Goal: Contribute content: Contribute content

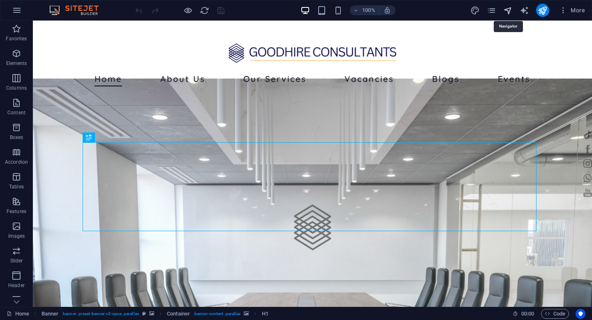
click at [506, 8] on icon "navigator" at bounding box center [507, 10] width 9 height 9
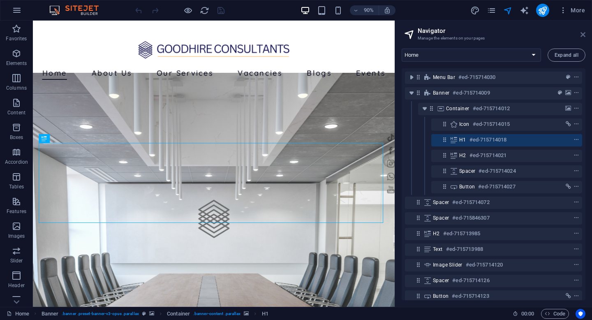
click at [583, 34] on icon at bounding box center [582, 34] width 5 height 7
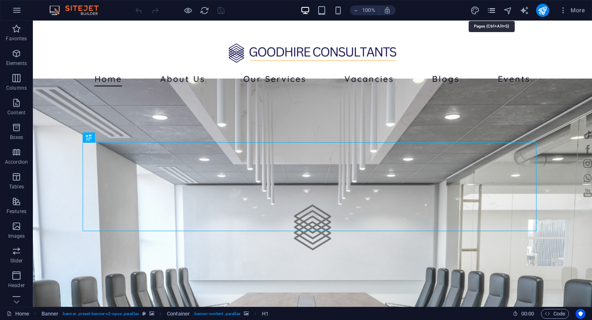
click at [493, 14] on icon "pages" at bounding box center [490, 10] width 9 height 9
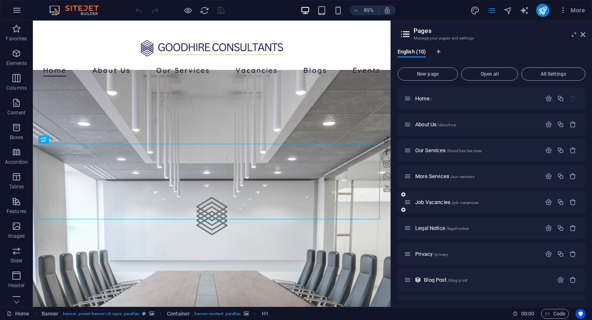
click at [440, 205] on div "Job Vacancies /job-vacancies" at bounding box center [472, 201] width 137 height 9
click at [440, 201] on span "Job Vacancies /job-vacancies" at bounding box center [446, 202] width 63 height 6
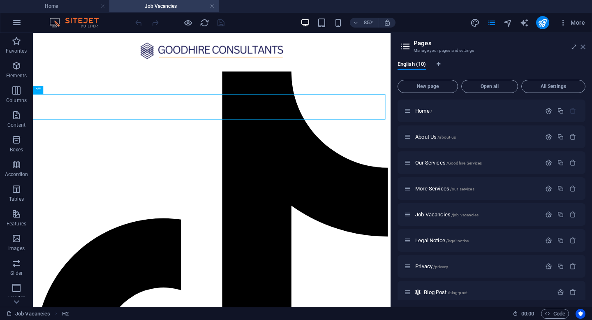
click at [583, 48] on icon at bounding box center [582, 47] width 5 height 7
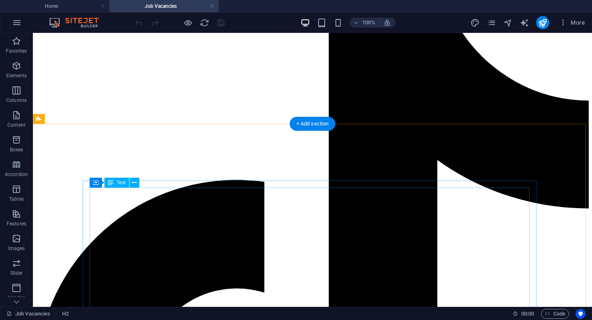
scroll to position [134, 0]
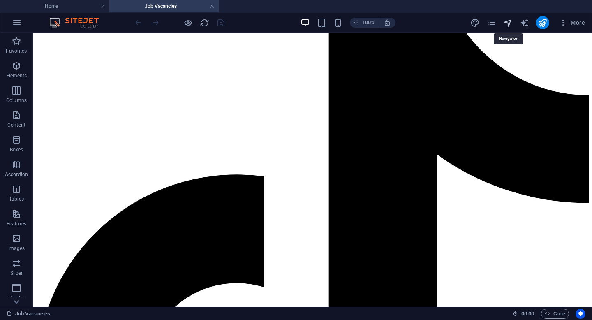
click at [508, 24] on icon "navigator" at bounding box center [507, 22] width 9 height 9
select select "13905307-en"
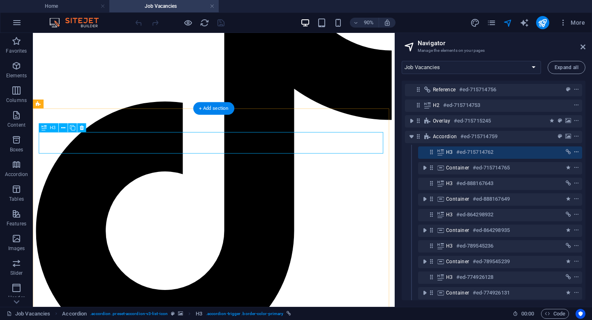
click at [575, 151] on icon "context-menu" at bounding box center [576, 152] width 6 height 6
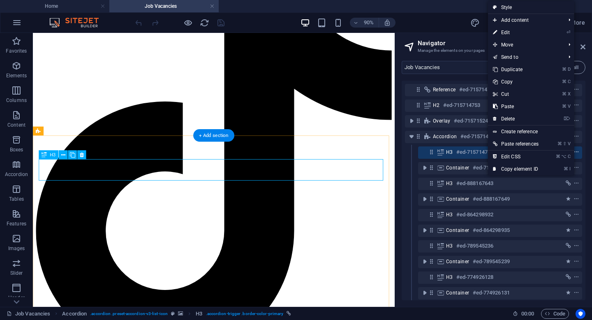
scroll to position [104, 0]
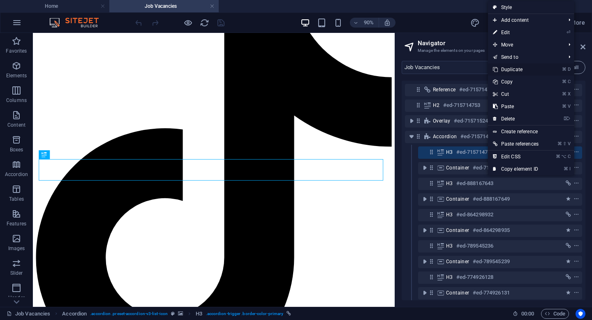
click at [525, 70] on link "⌘ D Duplicate" at bounding box center [515, 69] width 55 height 12
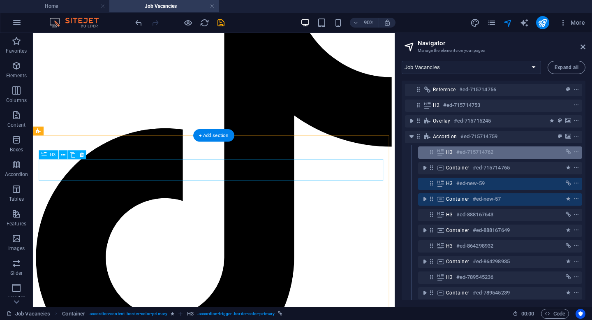
click at [461, 150] on h6 "#ed-715714762" at bounding box center [474, 152] width 37 height 10
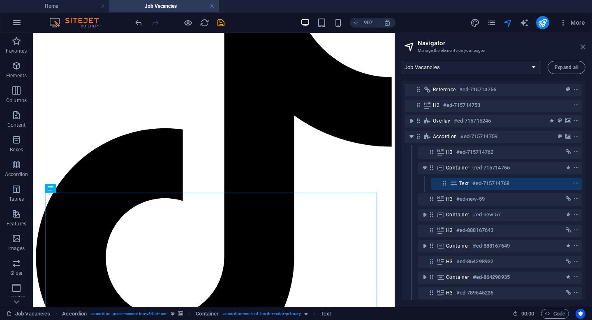
click at [582, 47] on icon at bounding box center [582, 47] width 5 height 7
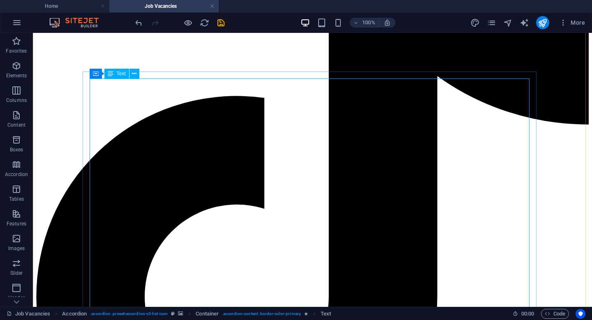
scroll to position [236, 0]
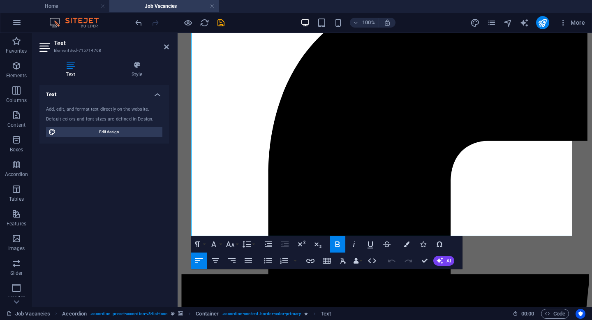
scroll to position [678, 0]
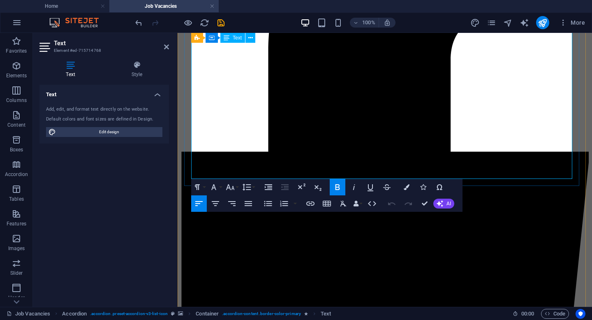
drag, startPoint x: 192, startPoint y: 152, endPoint x: 250, endPoint y: 154, distance: 57.9
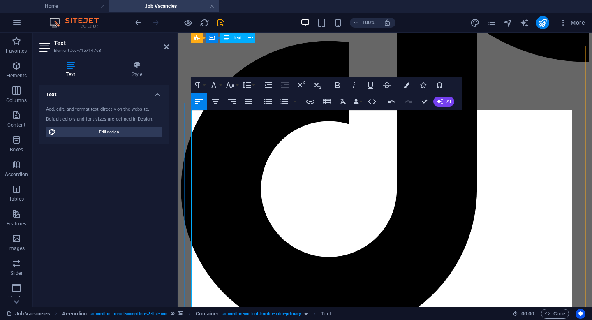
scroll to position [203, 0]
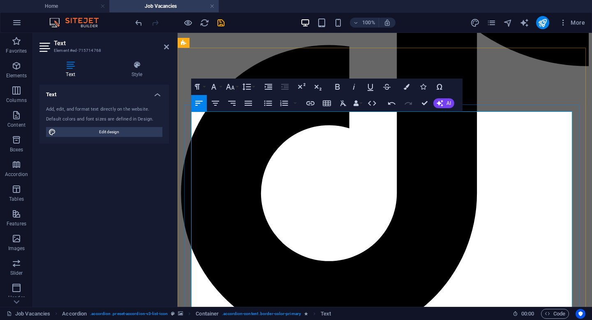
drag, startPoint x: 224, startPoint y: 134, endPoint x: 304, endPoint y: 136, distance: 81.0
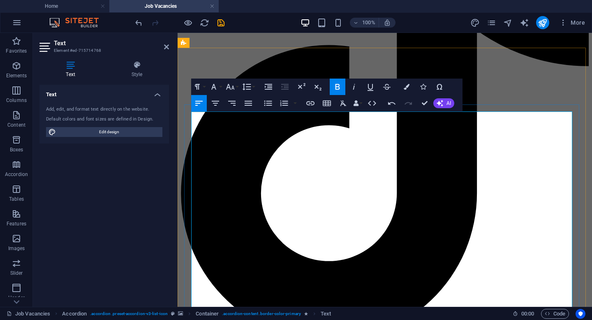
drag, startPoint x: 231, startPoint y: 169, endPoint x: 191, endPoint y: 144, distance: 46.6
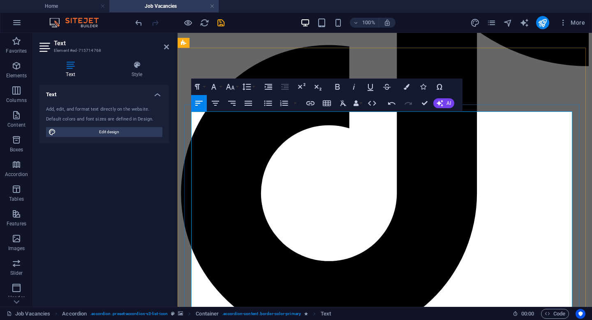
click at [337, 85] on icon "button" at bounding box center [337, 87] width 10 height 10
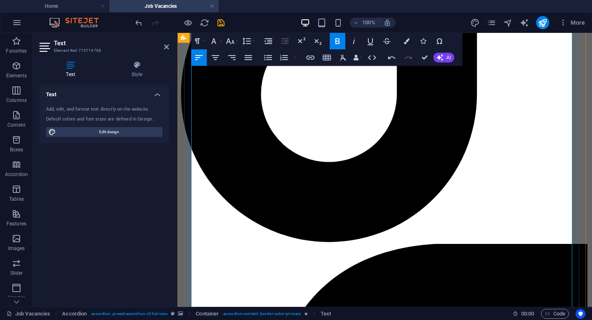
scroll to position [328, 0]
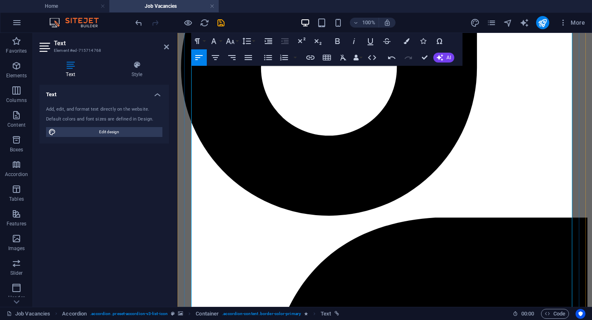
drag, startPoint x: 191, startPoint y: 187, endPoint x: 304, endPoint y: 196, distance: 113.0
click at [339, 40] on icon "button" at bounding box center [337, 41] width 5 height 6
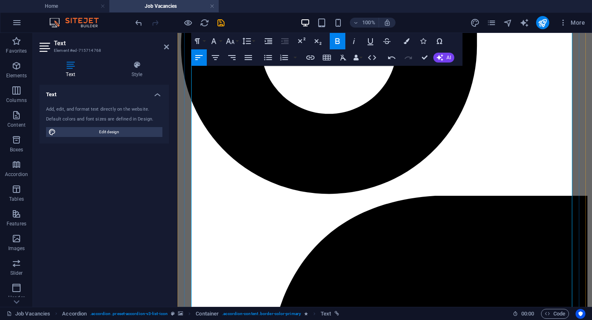
scroll to position [401, 0]
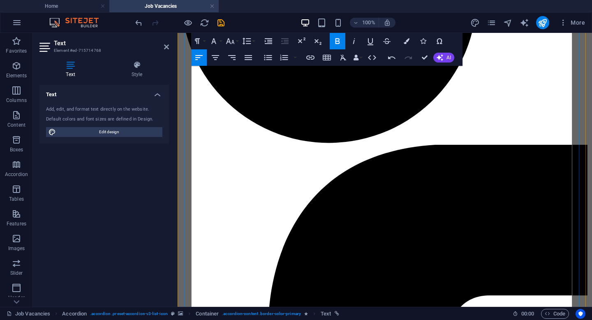
drag, startPoint x: 191, startPoint y: 135, endPoint x: 221, endPoint y: 200, distance: 71.3
click at [268, 57] on icon "button" at bounding box center [268, 57] width 8 height 5
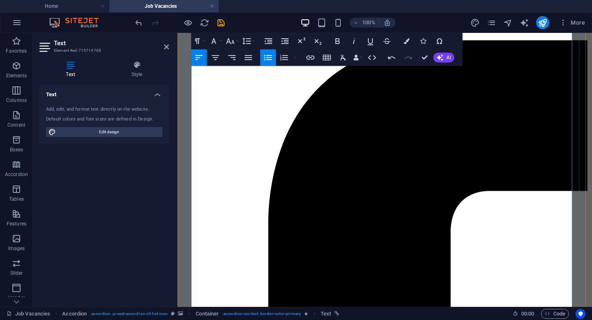
scroll to position [505, 0]
drag, startPoint x: 191, startPoint y: 130, endPoint x: 224, endPoint y: 197, distance: 74.8
click at [262, 55] on button "Unordered List" at bounding box center [268, 57] width 16 height 16
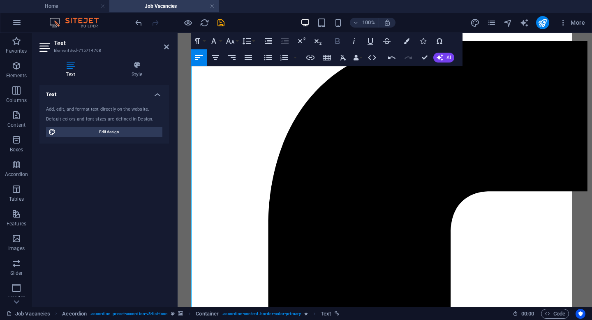
click at [334, 41] on icon "button" at bounding box center [337, 41] width 10 height 10
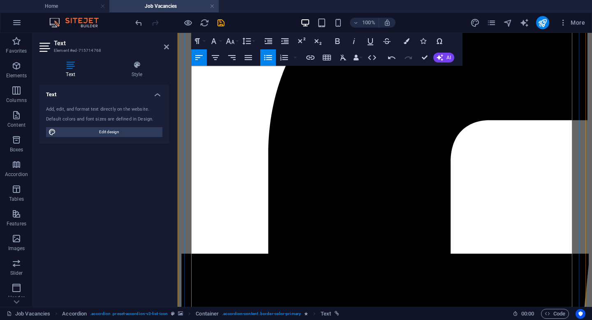
scroll to position [577, 0]
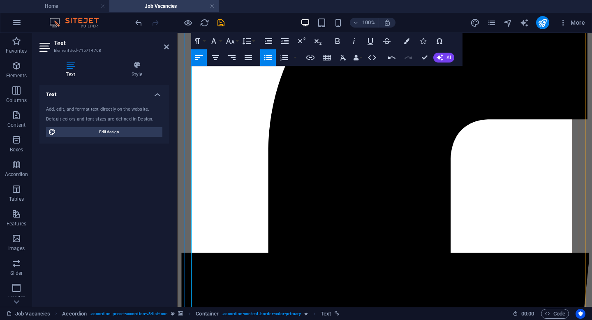
click at [265, 55] on icon "button" at bounding box center [268, 58] width 10 height 10
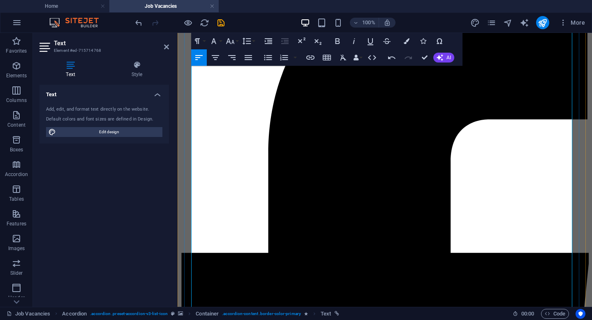
drag, startPoint x: 191, startPoint y: 157, endPoint x: 212, endPoint y: 186, distance: 35.6
click at [264, 57] on icon "button" at bounding box center [268, 58] width 10 height 10
drag, startPoint x: 193, startPoint y: 217, endPoint x: 214, endPoint y: 251, distance: 40.8
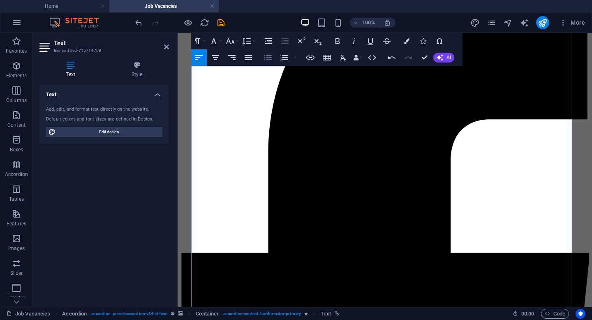
click at [269, 55] on icon "button" at bounding box center [268, 57] width 8 height 5
click at [343, 44] on button "Bold" at bounding box center [338, 41] width 16 height 16
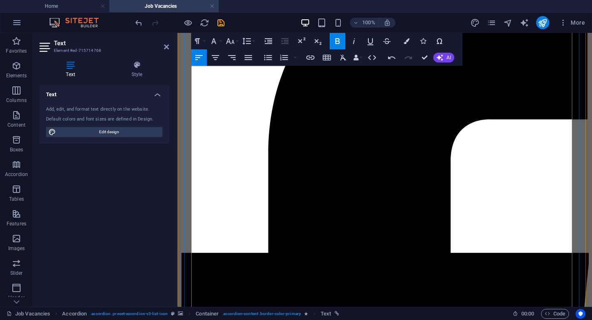
click at [337, 38] on icon "button" at bounding box center [337, 41] width 5 height 6
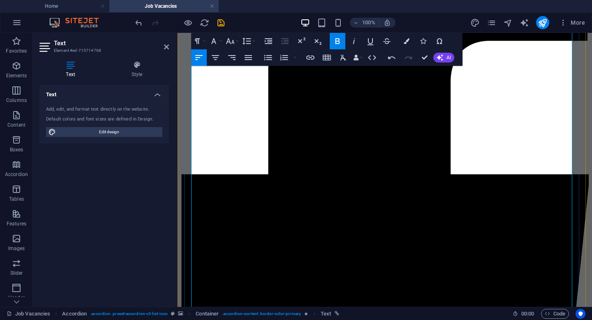
scroll to position [716, 0]
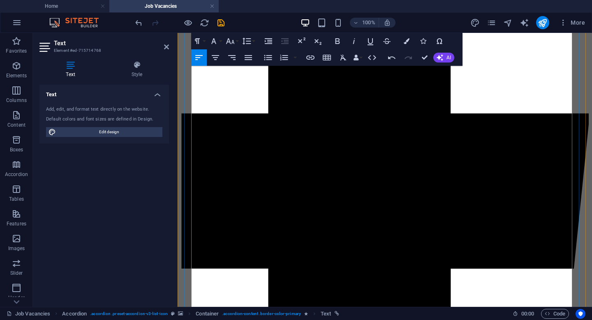
drag, startPoint x: 192, startPoint y: 145, endPoint x: 228, endPoint y: 258, distance: 118.0
click at [266, 55] on icon "button" at bounding box center [268, 57] width 8 height 5
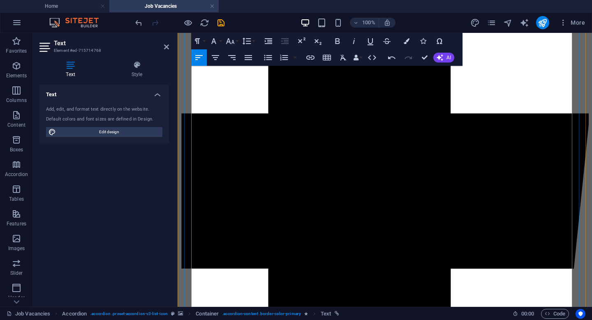
click at [340, 41] on icon "button" at bounding box center [337, 41] width 10 height 10
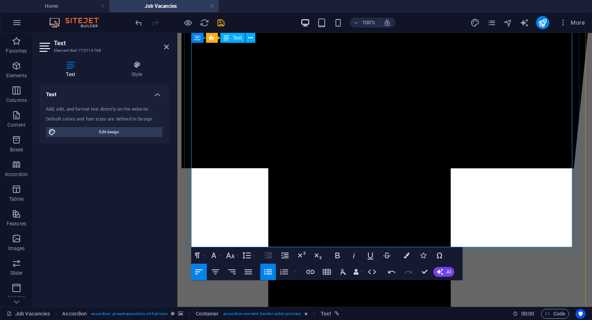
scroll to position [817, 0]
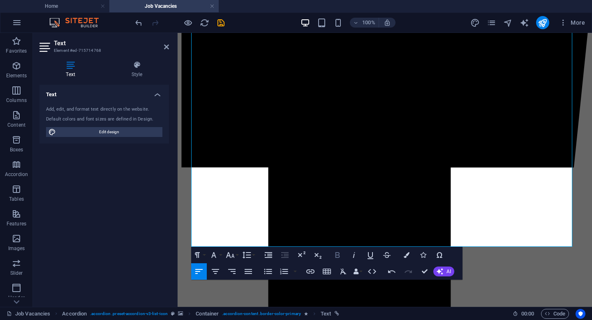
click at [339, 254] on icon "button" at bounding box center [337, 255] width 5 height 6
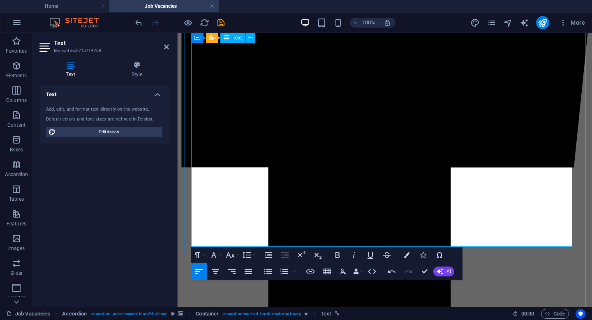
drag, startPoint x: 343, startPoint y: 212, endPoint x: 407, endPoint y: 214, distance: 64.1
click at [336, 254] on icon "button" at bounding box center [337, 255] width 5 height 6
click at [402, 256] on button "Colors" at bounding box center [407, 255] width 16 height 16
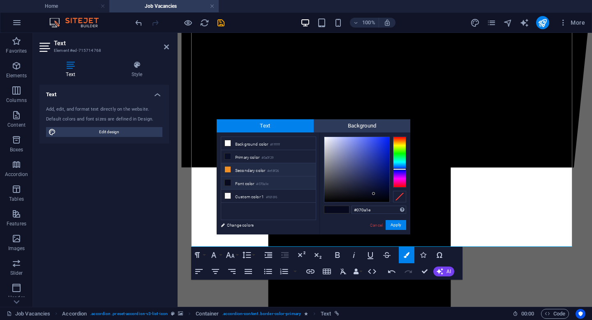
click at [245, 168] on li "Secondary color #ef8f26" at bounding box center [268, 169] width 95 height 13
type input "#ef8f26"
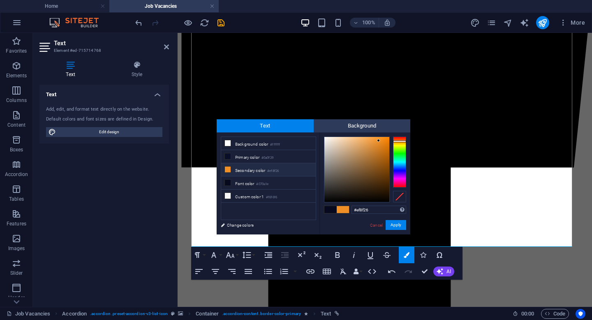
click at [406, 230] on div "#ef8f26 Supported formats #0852ed rgb(8, 82, 237) rgba(8, 82, 237, 90%) hsv(221…" at bounding box center [364, 242] width 91 height 221
click at [402, 226] on button "Apply" at bounding box center [395, 225] width 21 height 10
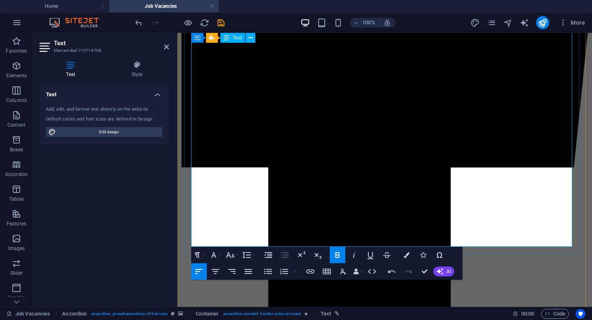
drag, startPoint x: 450, startPoint y: 212, endPoint x: 505, endPoint y: 212, distance: 55.1
click at [341, 255] on icon "button" at bounding box center [337, 255] width 10 height 10
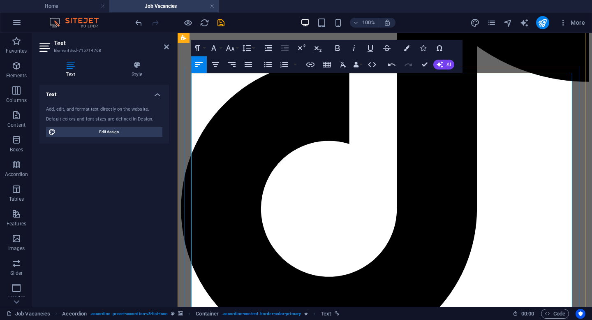
scroll to position [171, 0]
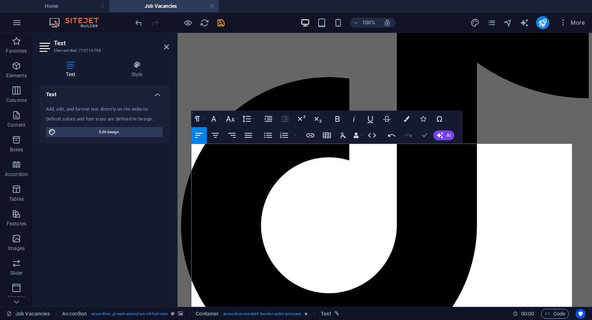
drag, startPoint x: 390, startPoint y: 103, endPoint x: 423, endPoint y: 135, distance: 46.2
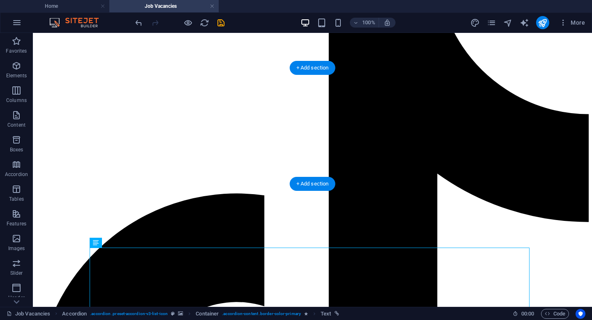
scroll to position [0, 0]
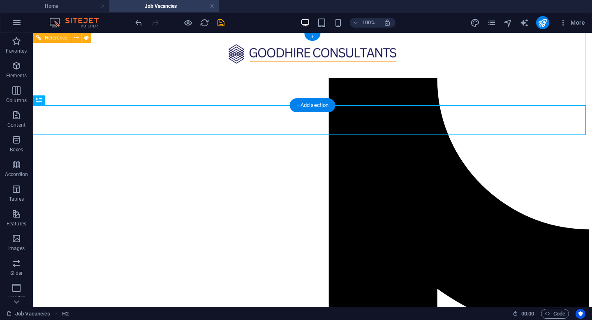
click at [530, 63] on figure at bounding box center [312, 56] width 552 height 28
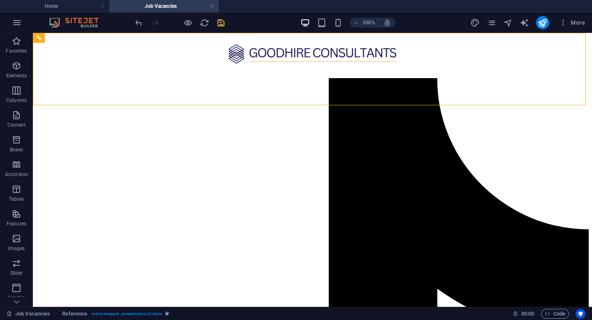
click at [223, 23] on icon "save" at bounding box center [220, 22] width 9 height 9
